Goal: Information Seeking & Learning: Learn about a topic

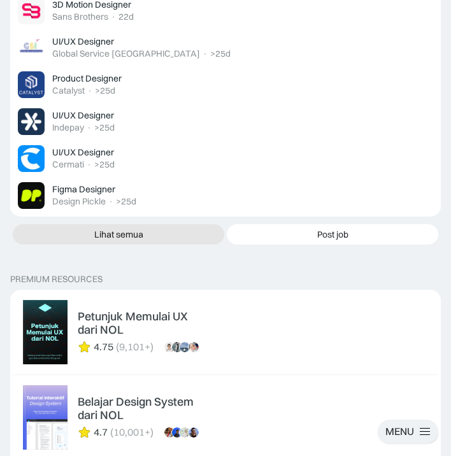
scroll to position [2936, 0]
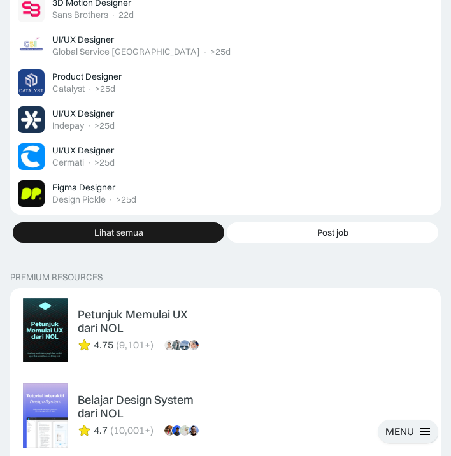
click at [166, 222] on link "Lihat semua" at bounding box center [118, 232] width 211 height 20
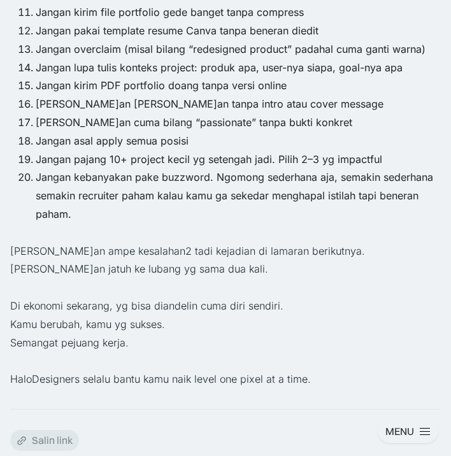
scroll to position [1614, 0]
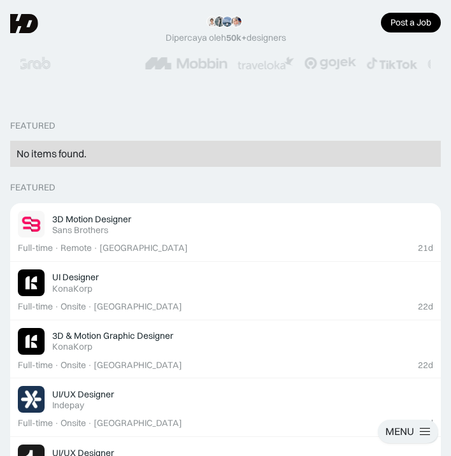
scroll to position [37, 0]
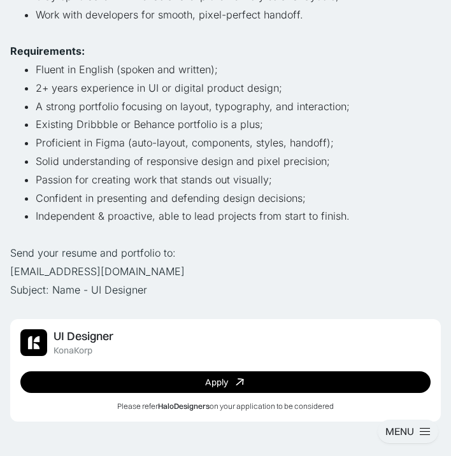
scroll to position [502, 0]
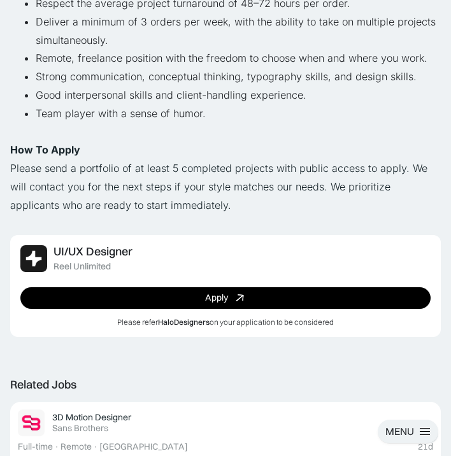
scroll to position [989, 0]
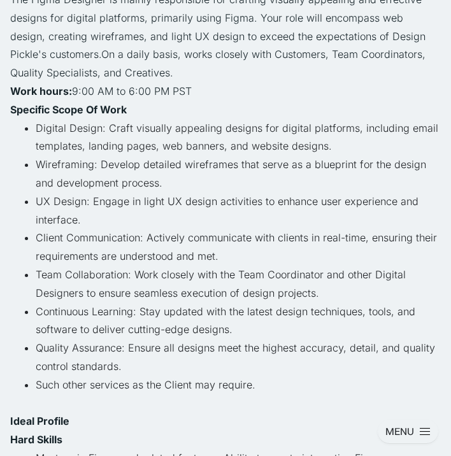
scroll to position [185, 0]
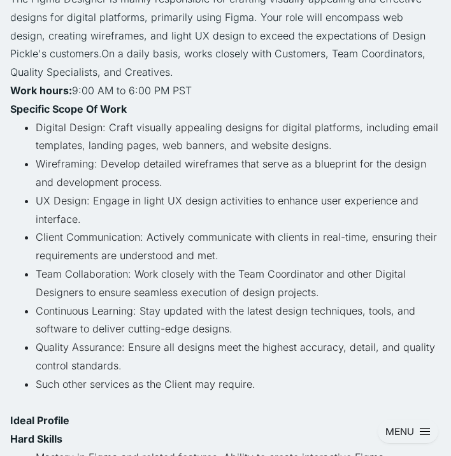
click at [199, 276] on li "Team Collaboration: Work closely with the Team Coordinator and other Digital De…" at bounding box center [238, 283] width 405 height 37
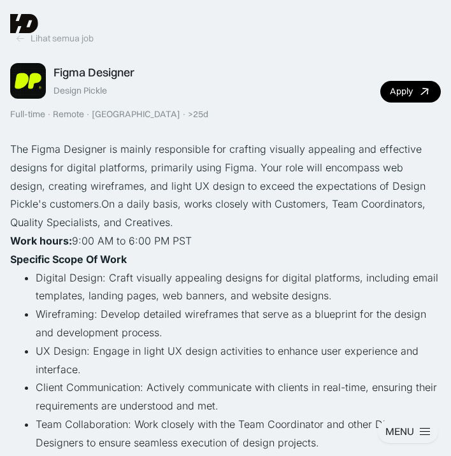
scroll to position [0, 0]
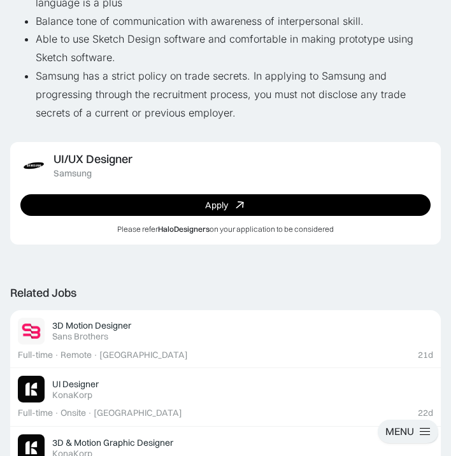
scroll to position [915, 0]
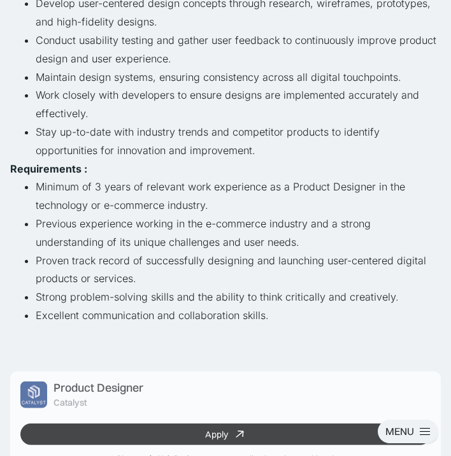
scroll to position [330, 0]
